Goal: Task Accomplishment & Management: Manage account settings

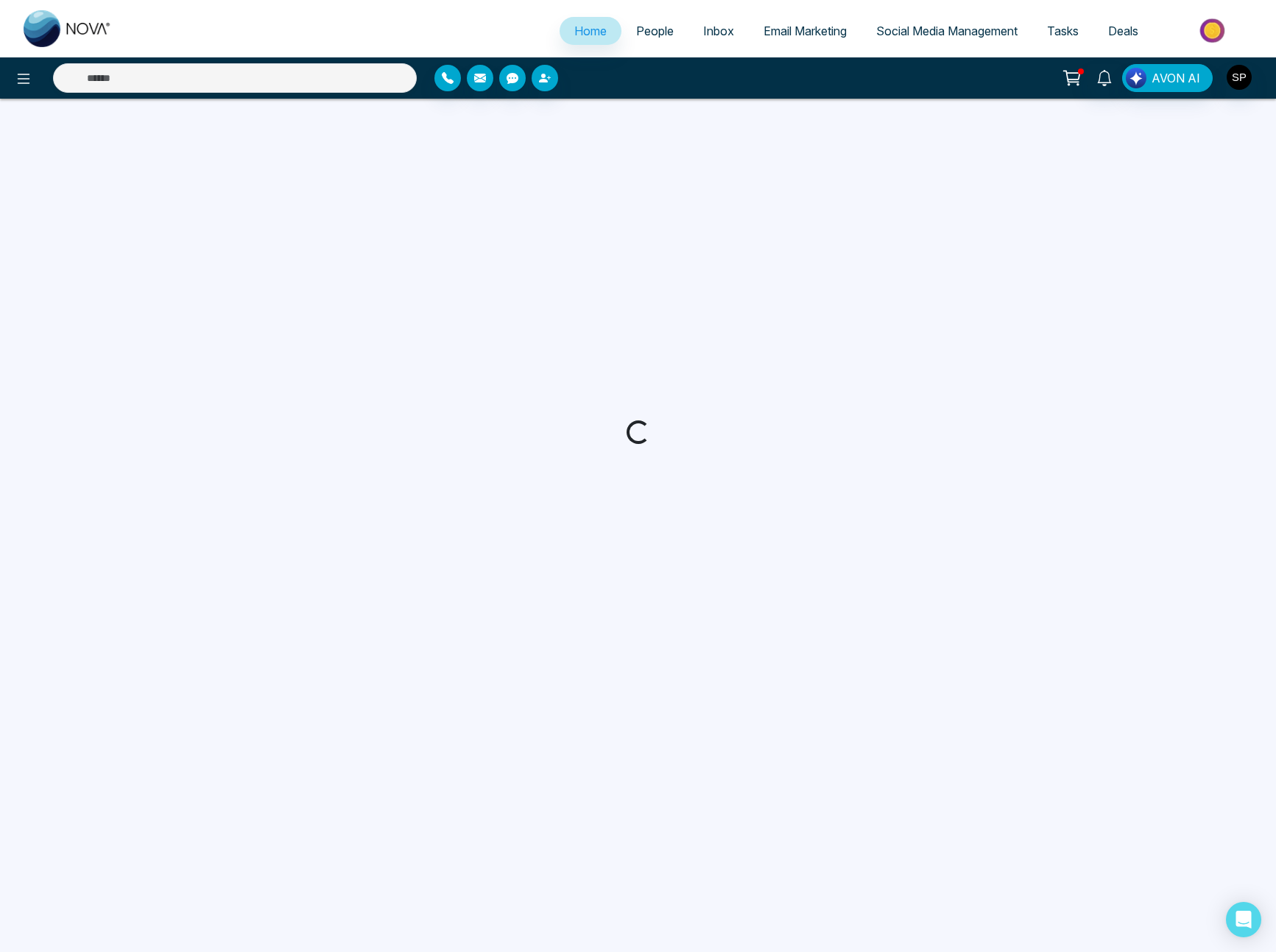
select select "*"
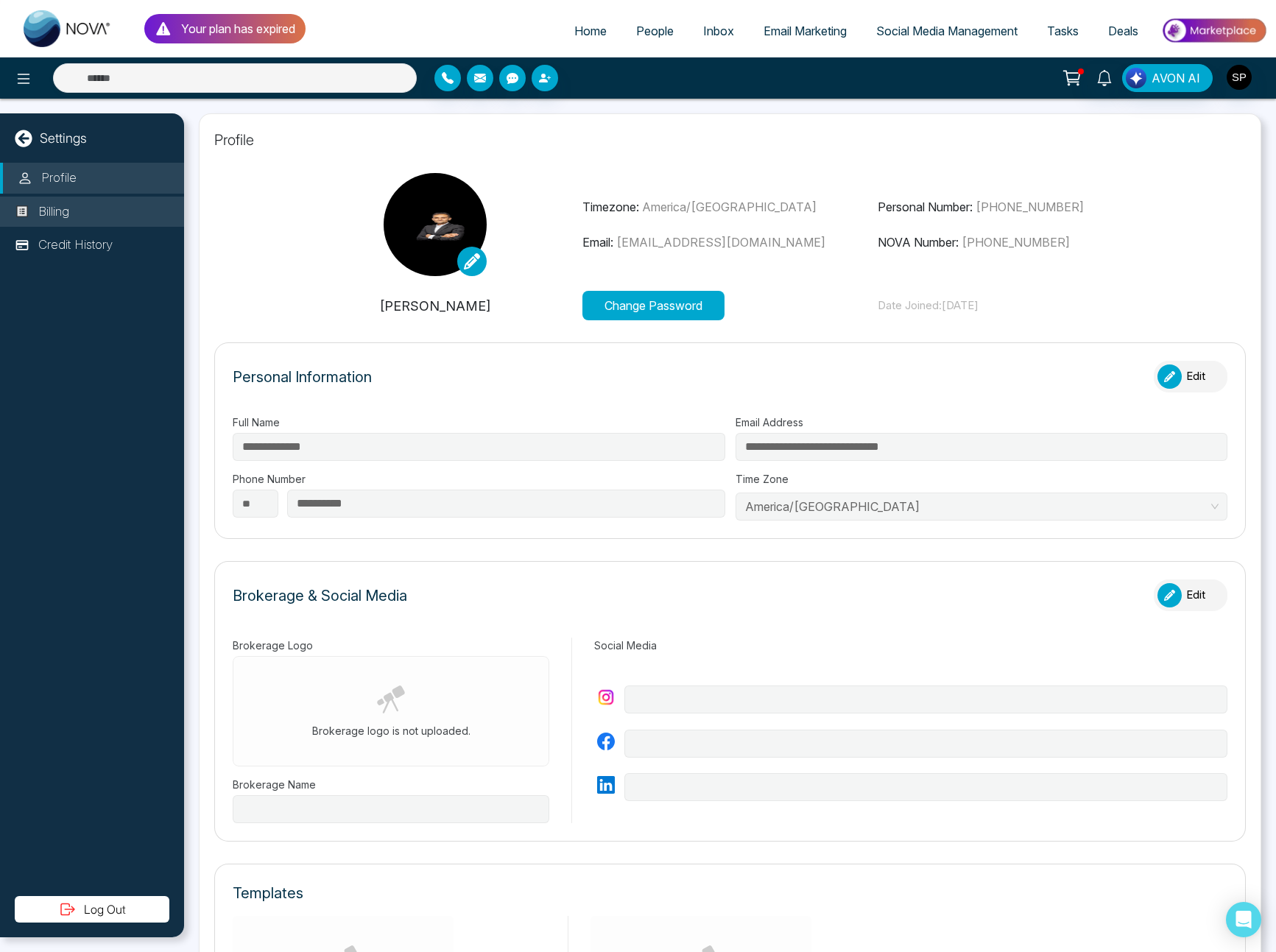
click at [117, 207] on li "Billing" at bounding box center [92, 212] width 184 height 31
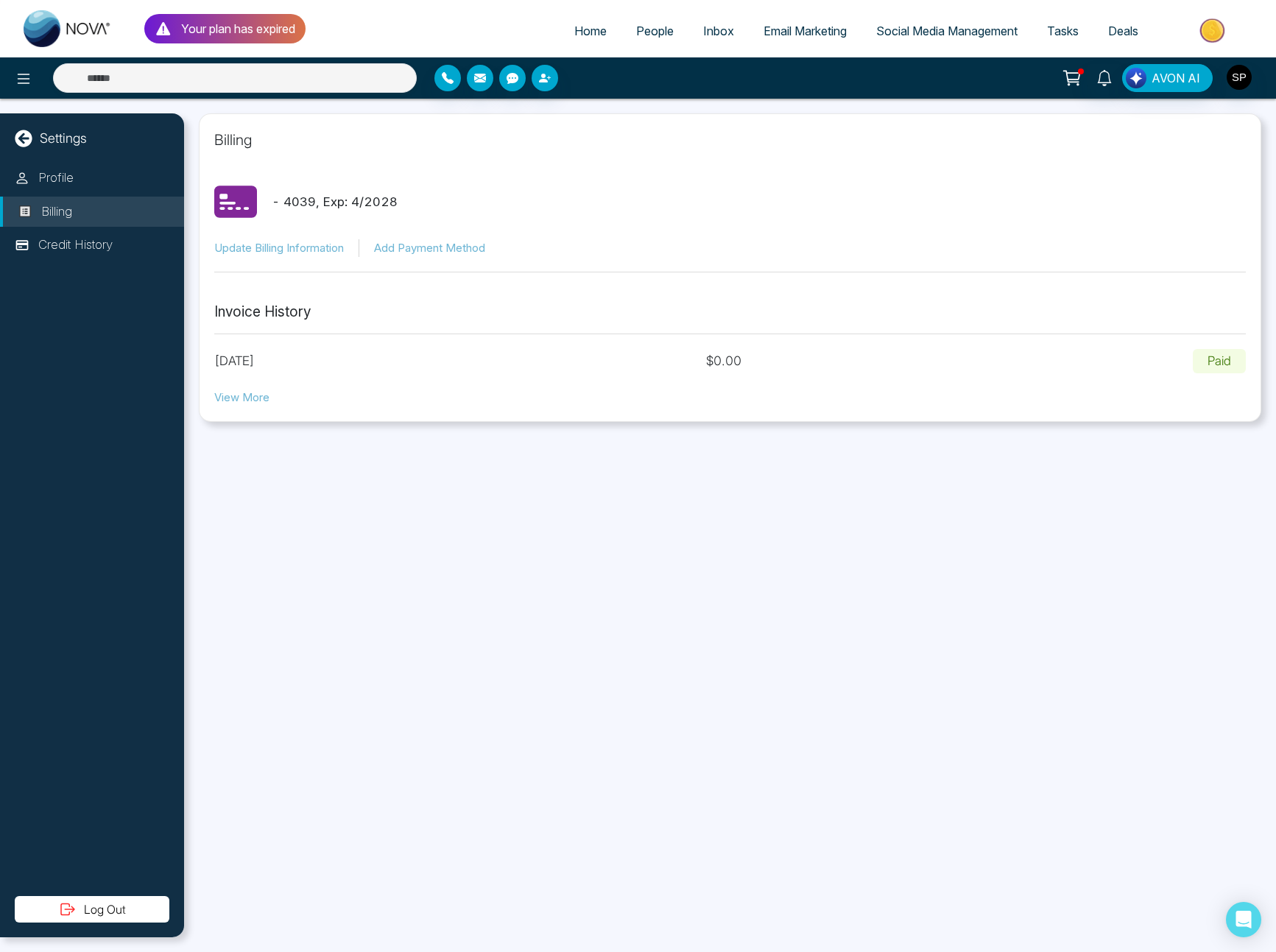
click at [247, 397] on button "View More" at bounding box center [242, 398] width 55 height 17
click at [301, 248] on button "Update Billing Information" at bounding box center [279, 248] width 130 height 17
